Goal: Task Accomplishment & Management: Manage account settings

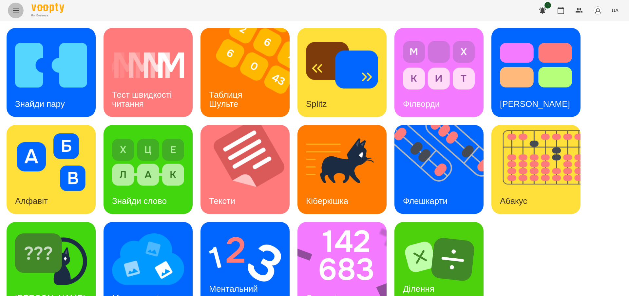
click at [11, 10] on button "Menu" at bounding box center [16, 11] width 16 height 16
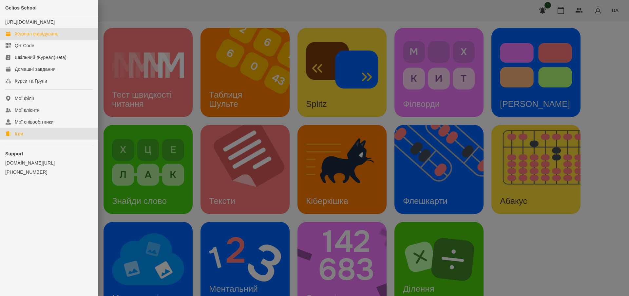
click at [33, 37] on div "Журнал відвідувань" at bounding box center [37, 33] width 44 height 7
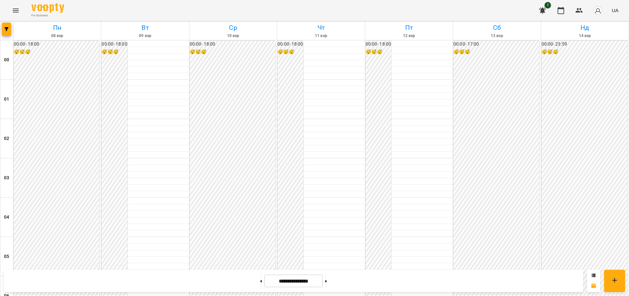
scroll to position [637, 0]
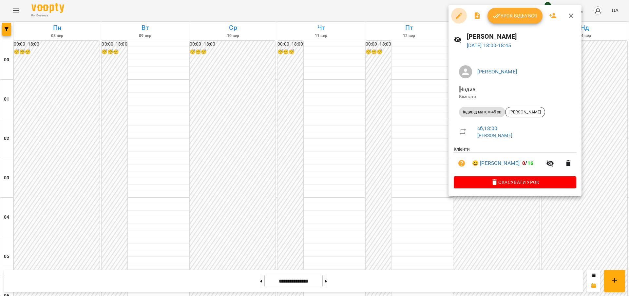
click at [441, 15] on icon "button" at bounding box center [459, 16] width 6 height 6
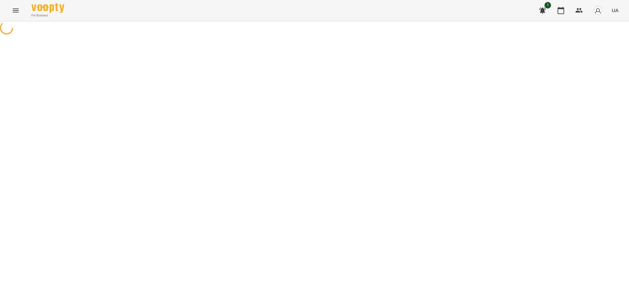
select select "**********"
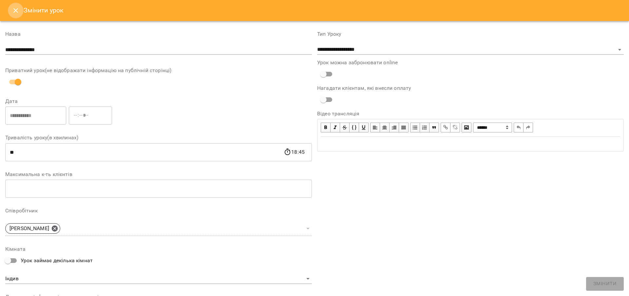
click at [14, 11] on icon "Close" at bounding box center [16, 11] width 8 height 8
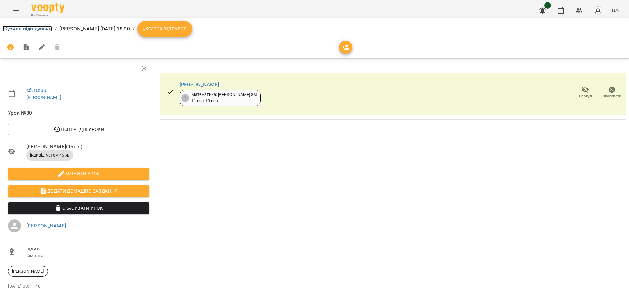
click at [21, 30] on link "Журнал відвідувань" at bounding box center [27, 29] width 49 height 6
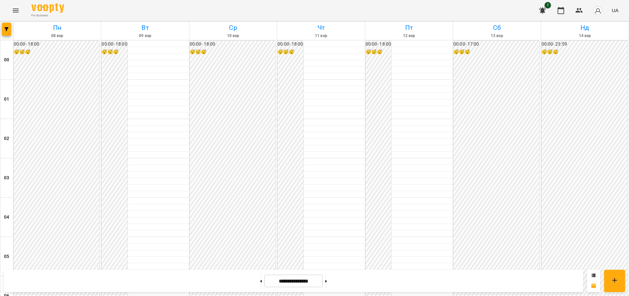
scroll to position [664, 0]
